Goal: Book appointment/travel/reservation

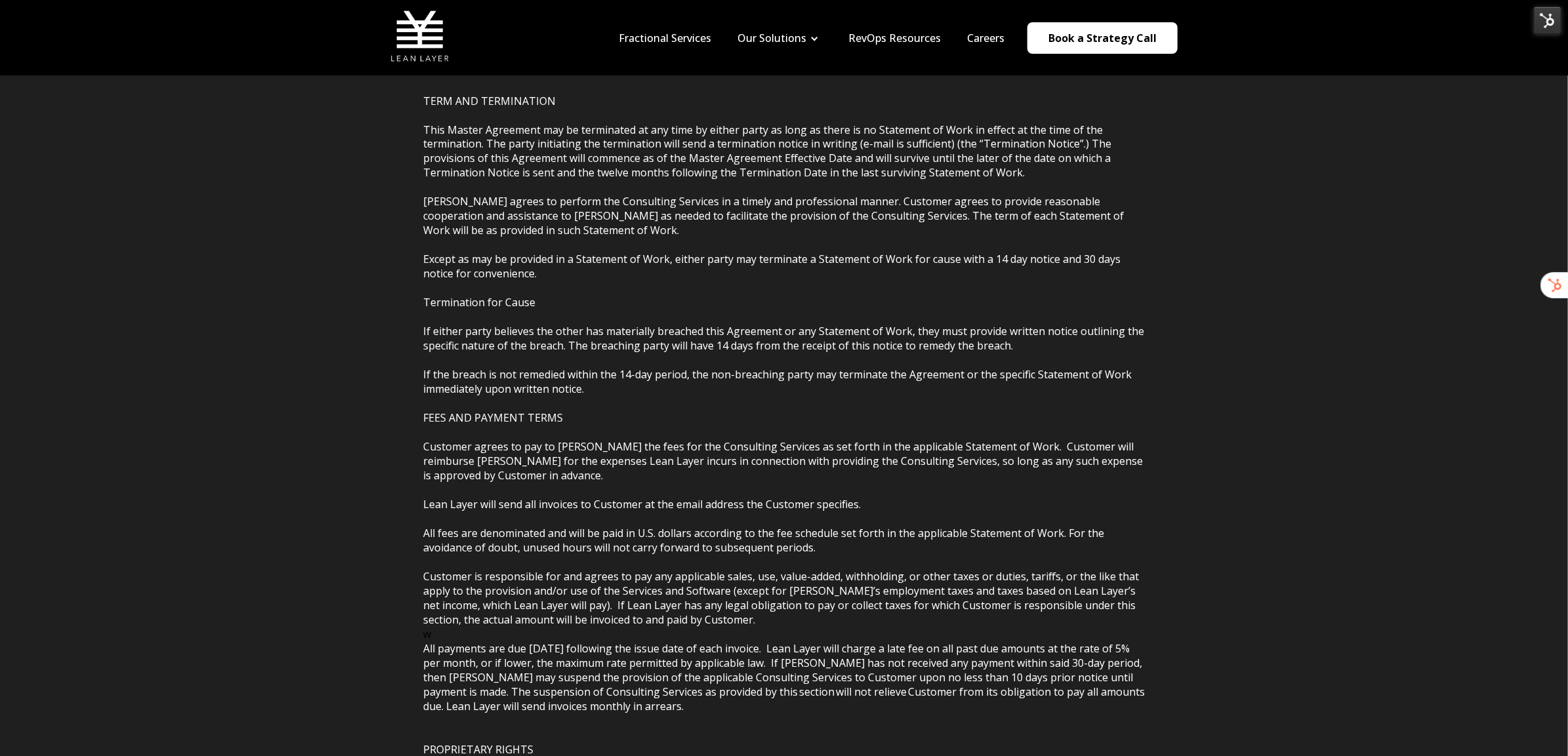
scroll to position [1821, 0]
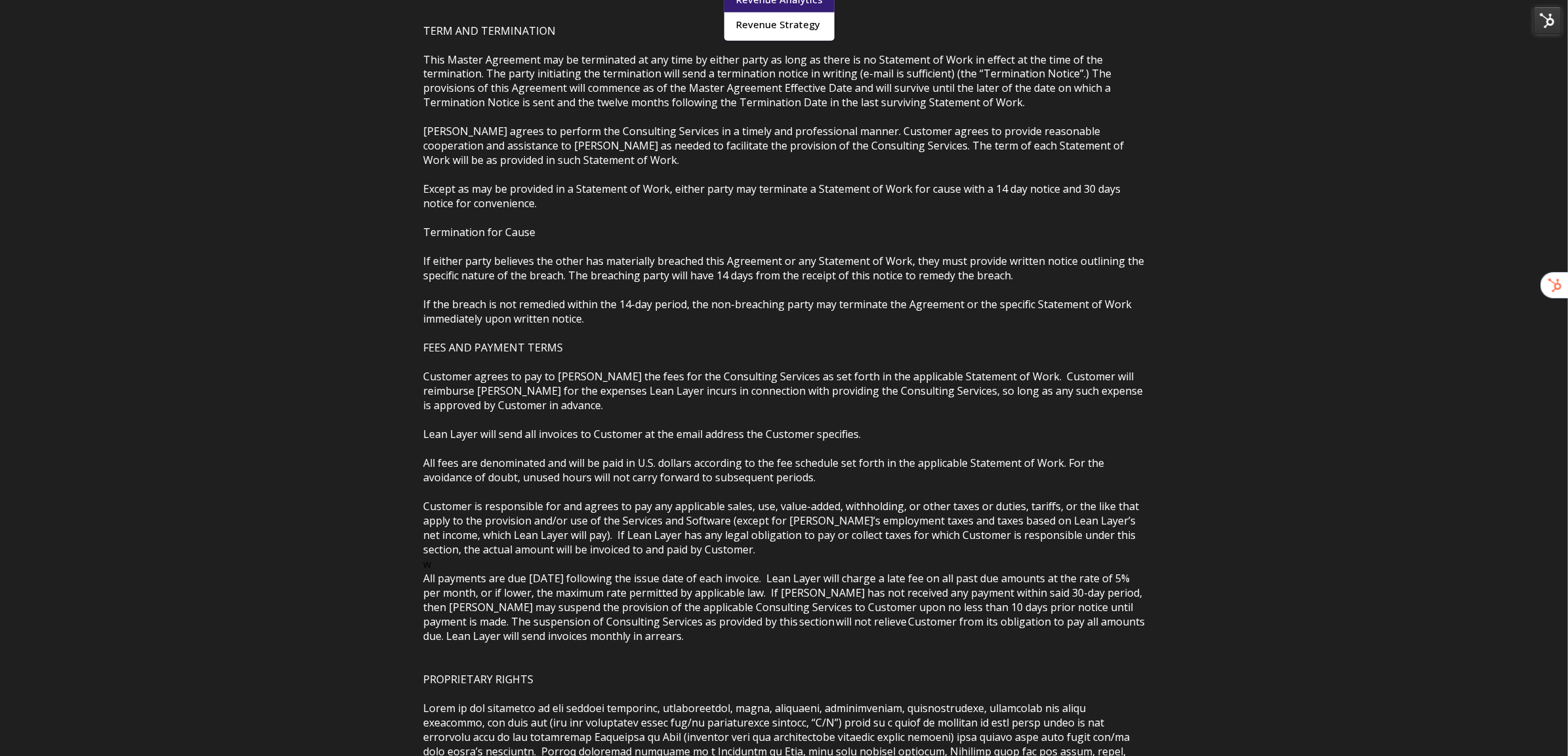
scroll to position [1821, 0]
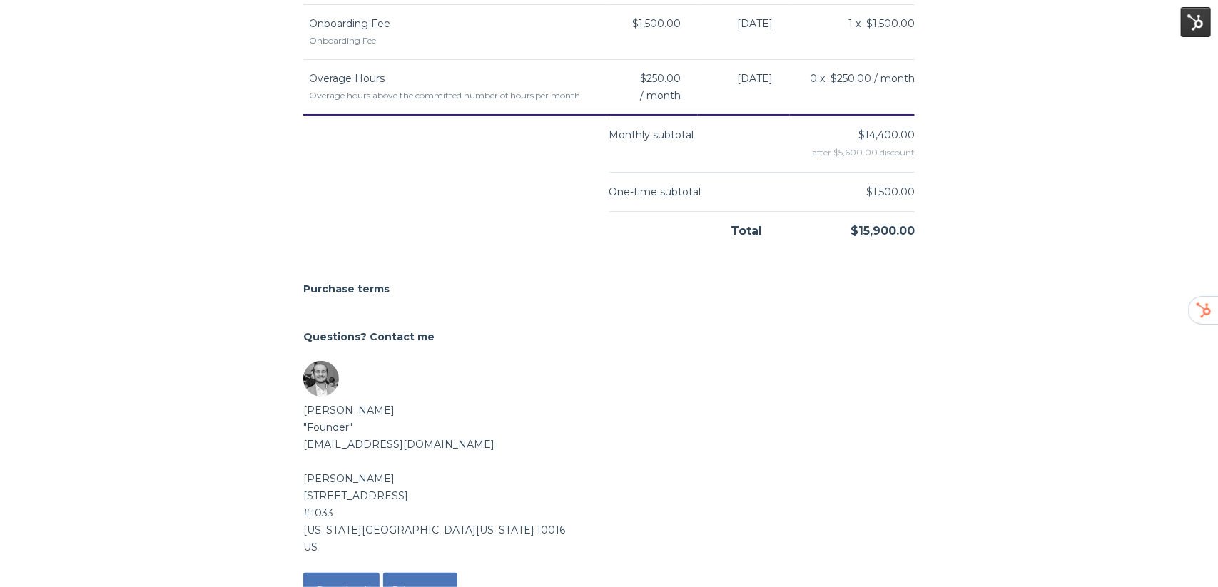
scroll to position [636, 0]
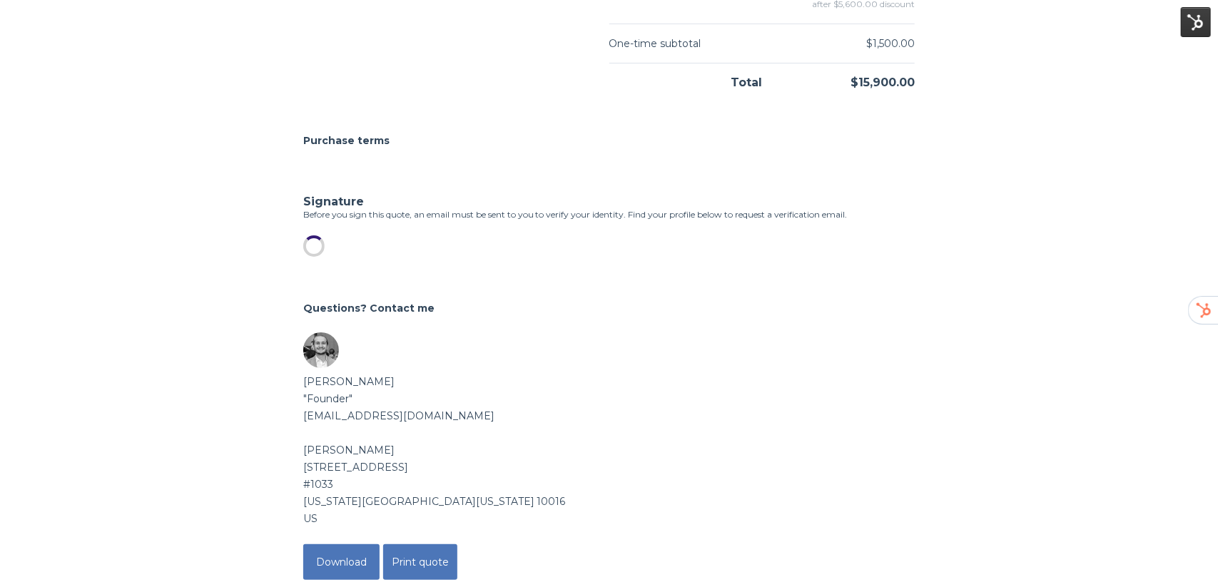
scroll to position [756, 0]
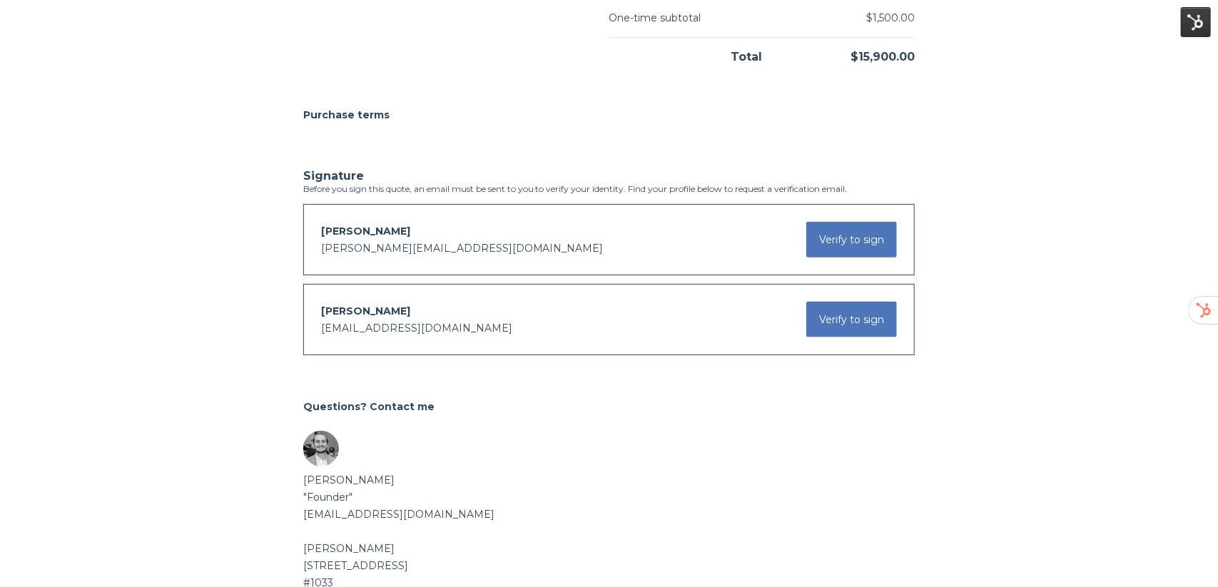
drag, startPoint x: 819, startPoint y: 319, endPoint x: 770, endPoint y: 377, distance: 76.4
click at [819, 319] on button "Verify to sign" at bounding box center [851, 320] width 91 height 36
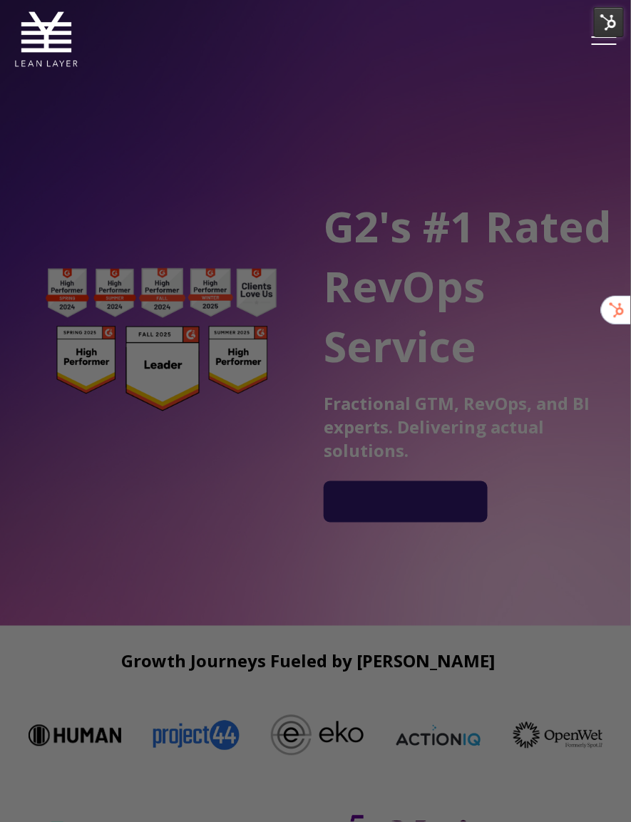
click at [574, 188] on div at bounding box center [319, 415] width 638 height 831
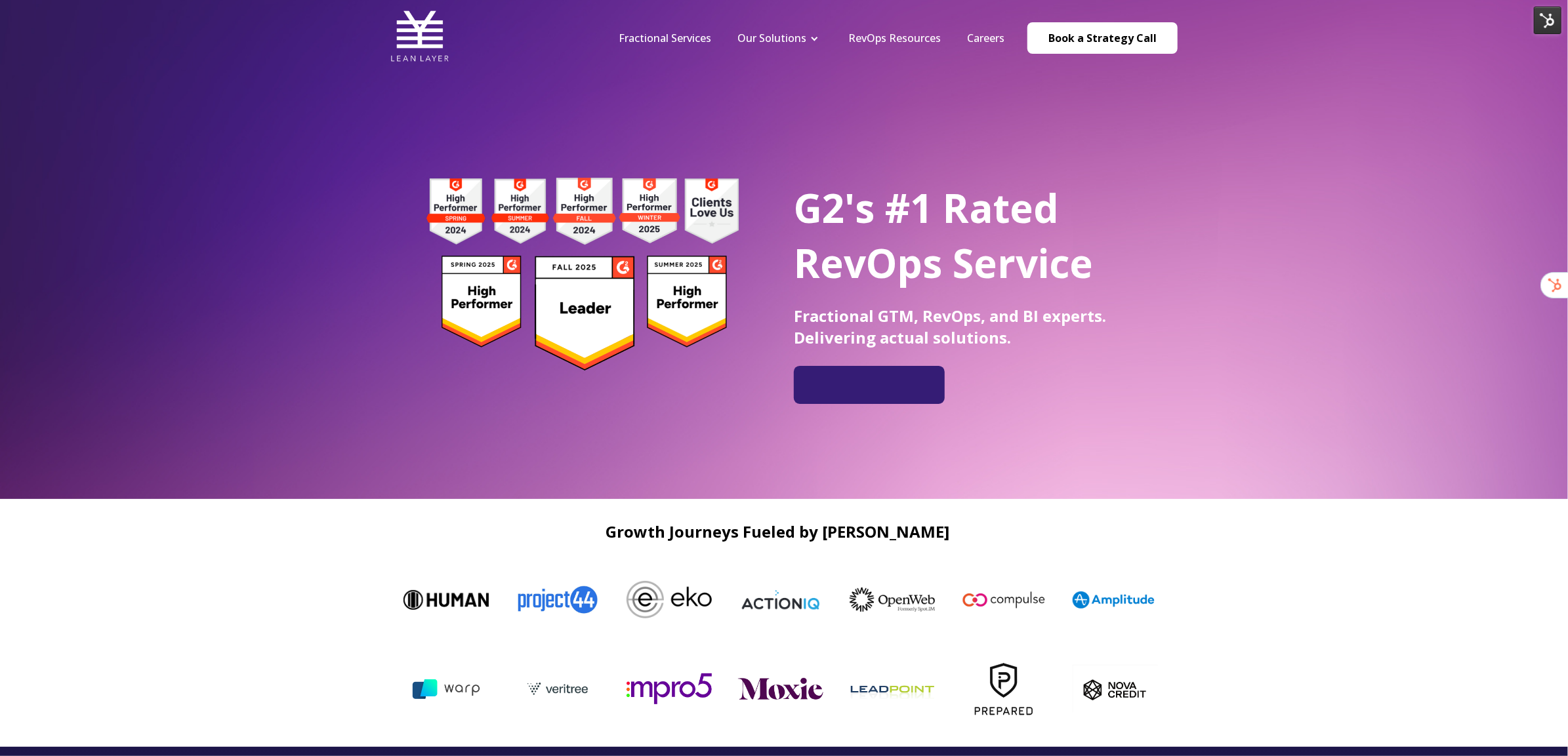
drag, startPoint x: 951, startPoint y: 108, endPoint x: 962, endPoint y: 102, distance: 12.5
click at [951, 107] on div "G2's #1 Rated RevOps Service Fractional GTM, RevOps, and BI experts. Delivering…" at bounding box center [784, 249] width 1568 height 499
click at [1097, 36] on link "Book a Strategy Call" at bounding box center [1102, 38] width 150 height 31
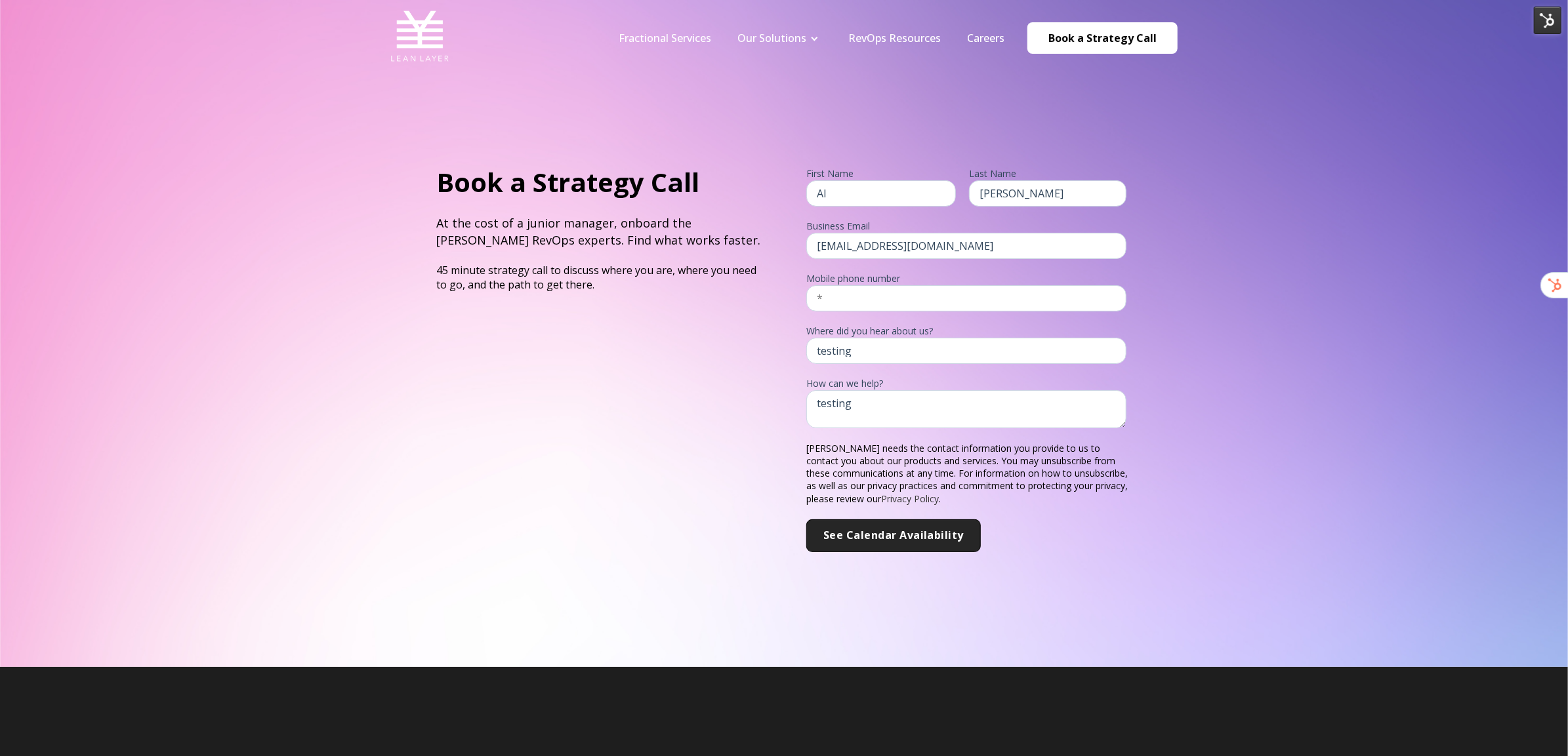
click at [1545, 15] on img at bounding box center [1548, 20] width 28 height 28
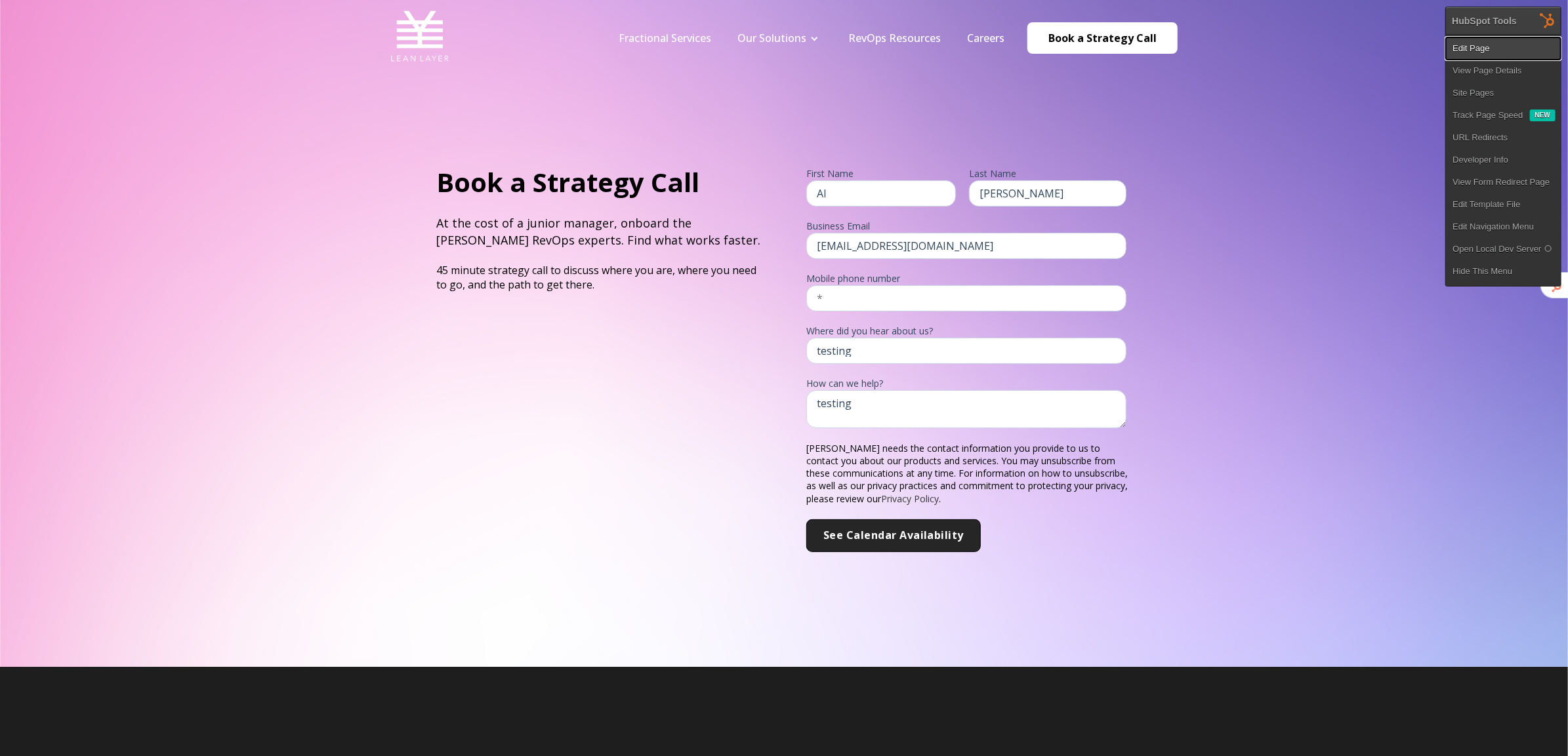
click at [1521, 45] on link "Edit Page" at bounding box center [1503, 49] width 115 height 22
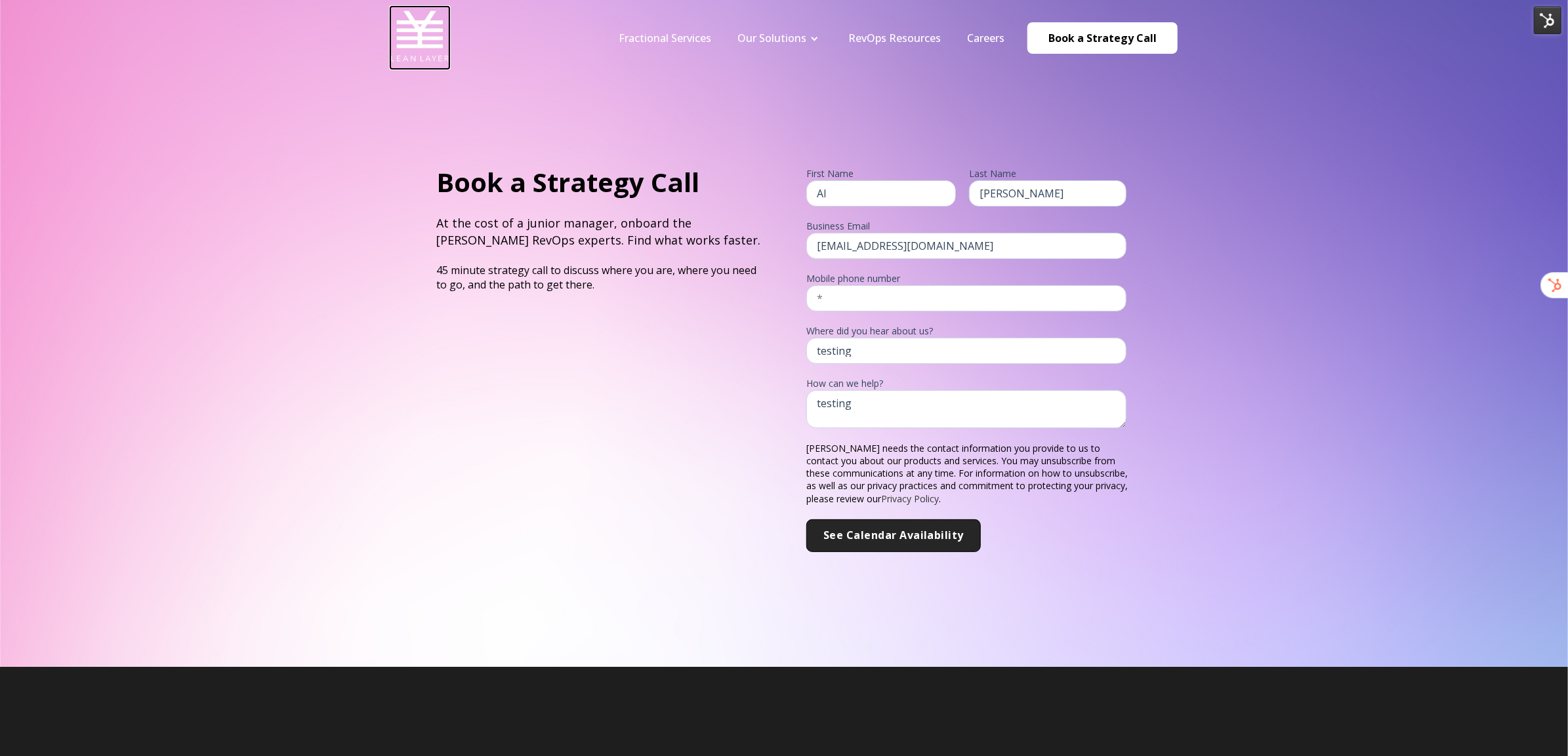
click at [435, 44] on img at bounding box center [419, 36] width 59 height 59
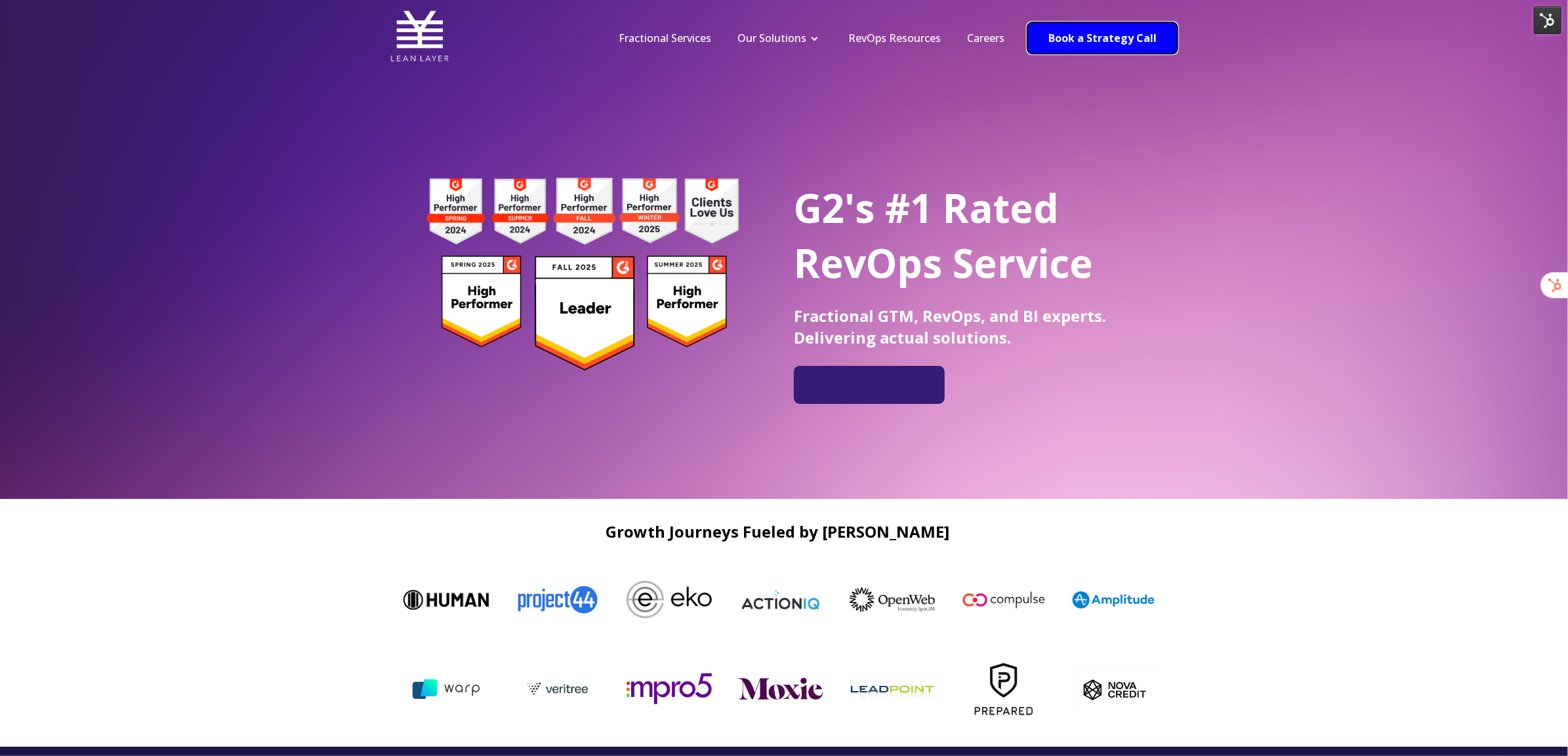
click at [1111, 48] on link "Book a Strategy Call" at bounding box center [1102, 38] width 150 height 31
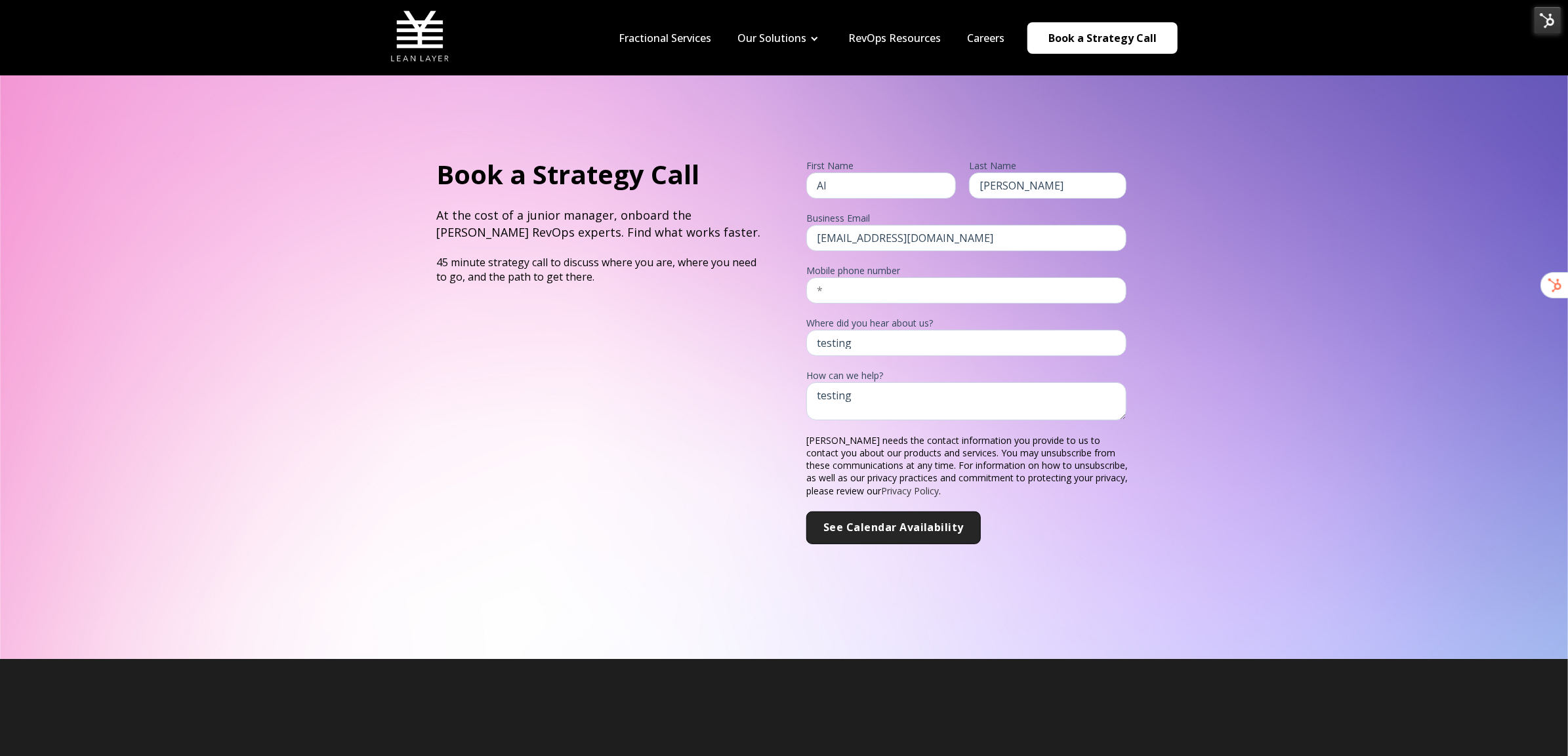
click at [1551, 17] on img at bounding box center [1548, 20] width 28 height 28
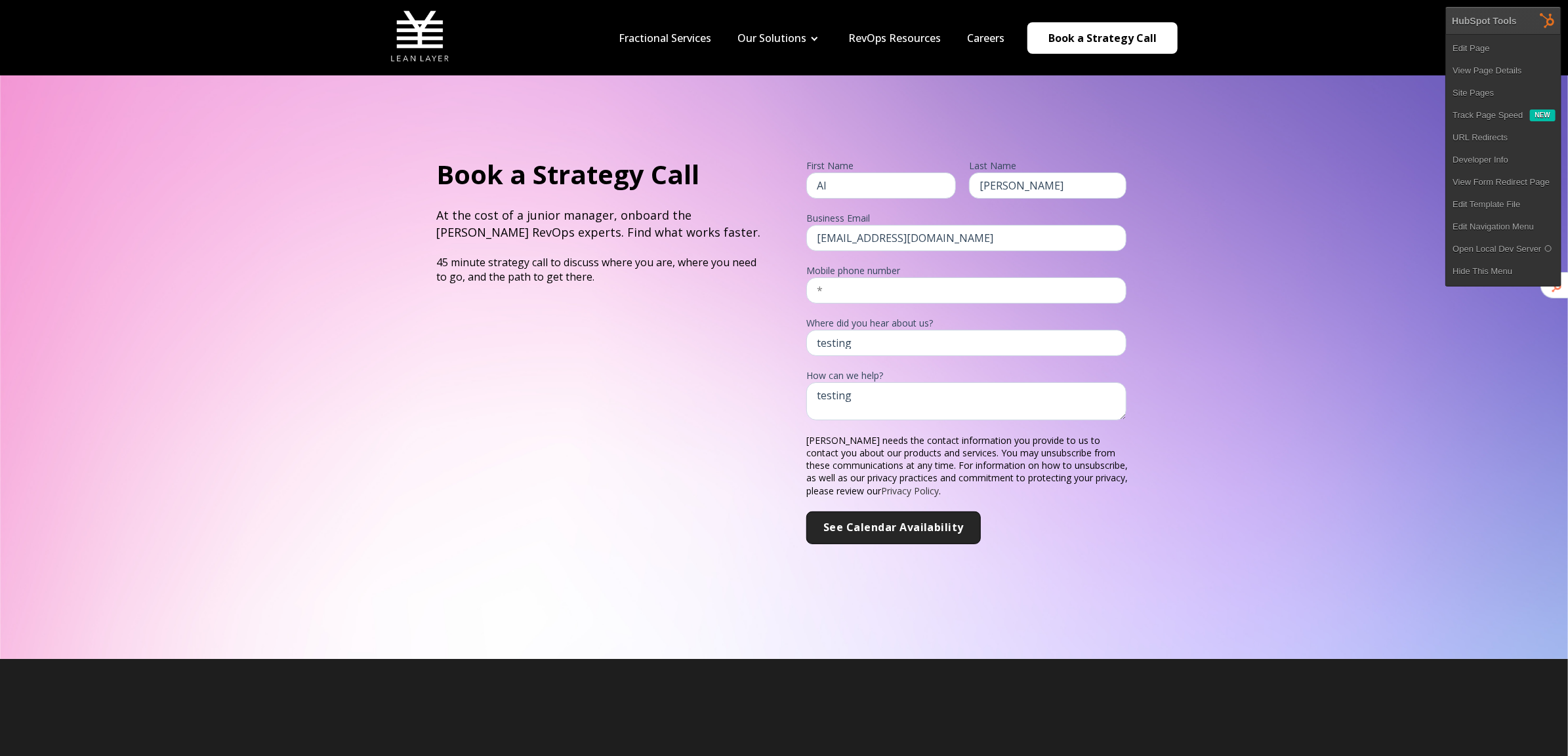
scroll to position [8, 0]
click at [1508, 52] on link "Edit Page" at bounding box center [1503, 49] width 115 height 22
